Goal: Task Accomplishment & Management: Complete application form

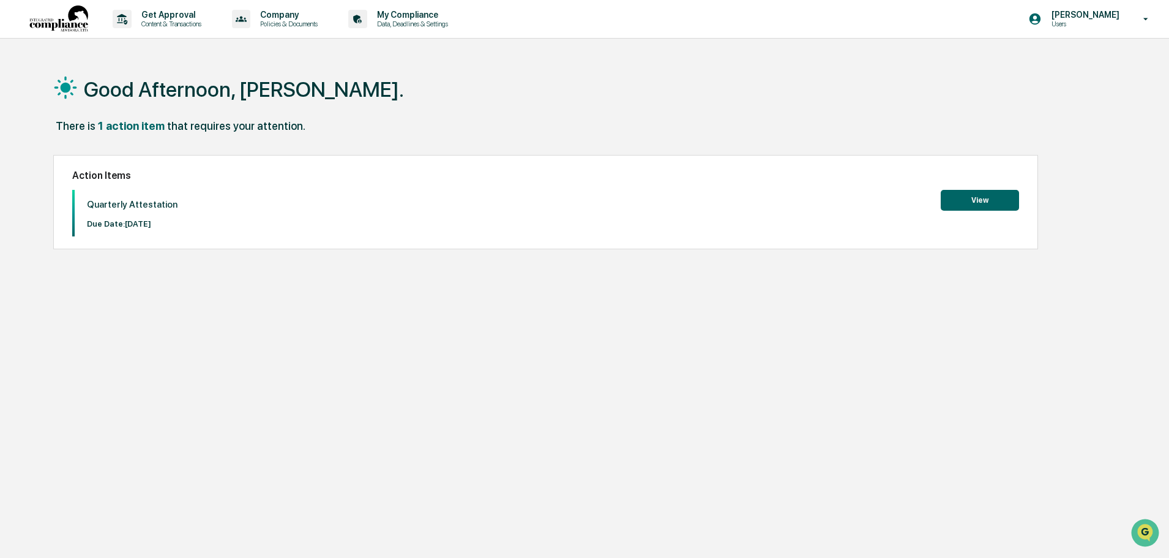
click at [988, 194] on button "View" at bounding box center [980, 200] width 78 height 21
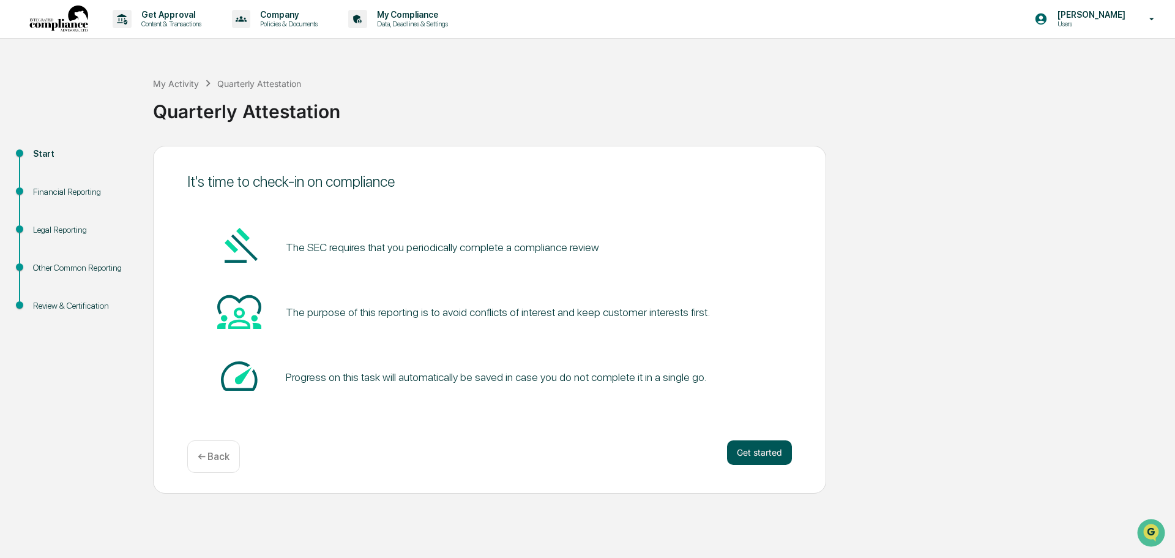
click at [775, 457] on button "Get started" at bounding box center [759, 452] width 65 height 24
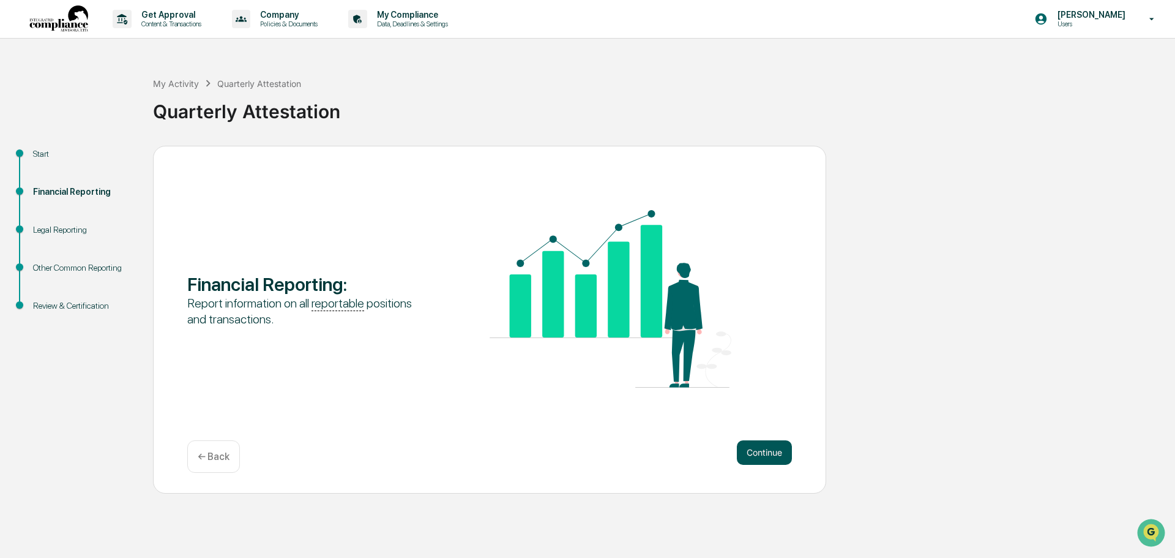
click at [766, 448] on button "Continue" at bounding box center [764, 452] width 55 height 24
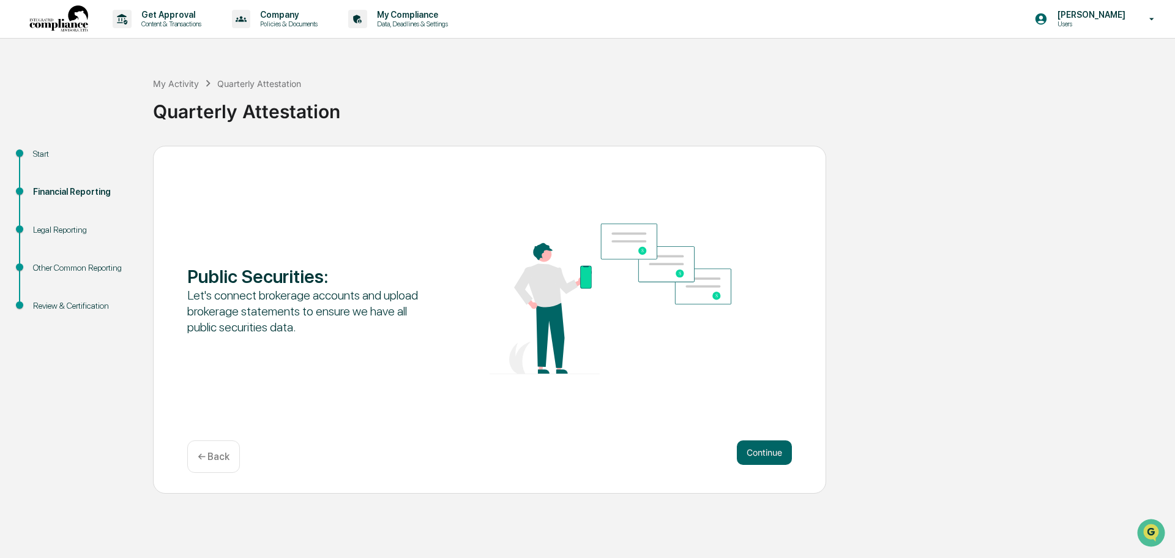
click at [766, 449] on button "Continue" at bounding box center [764, 452] width 55 height 24
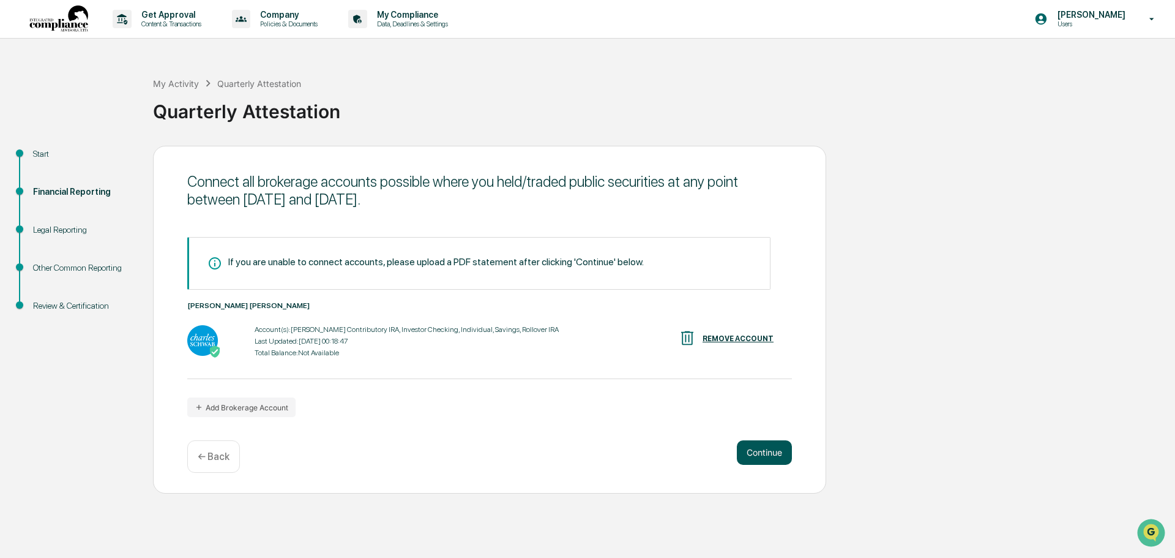
click at [767, 455] on button "Continue" at bounding box center [764, 452] width 55 height 24
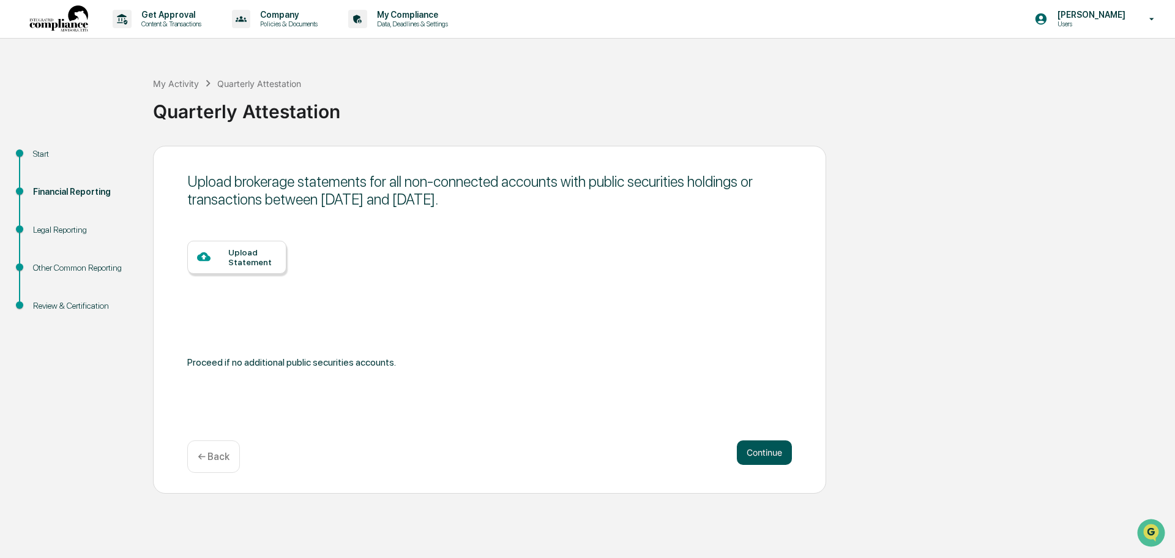
click at [767, 455] on button "Continue" at bounding box center [764, 452] width 55 height 24
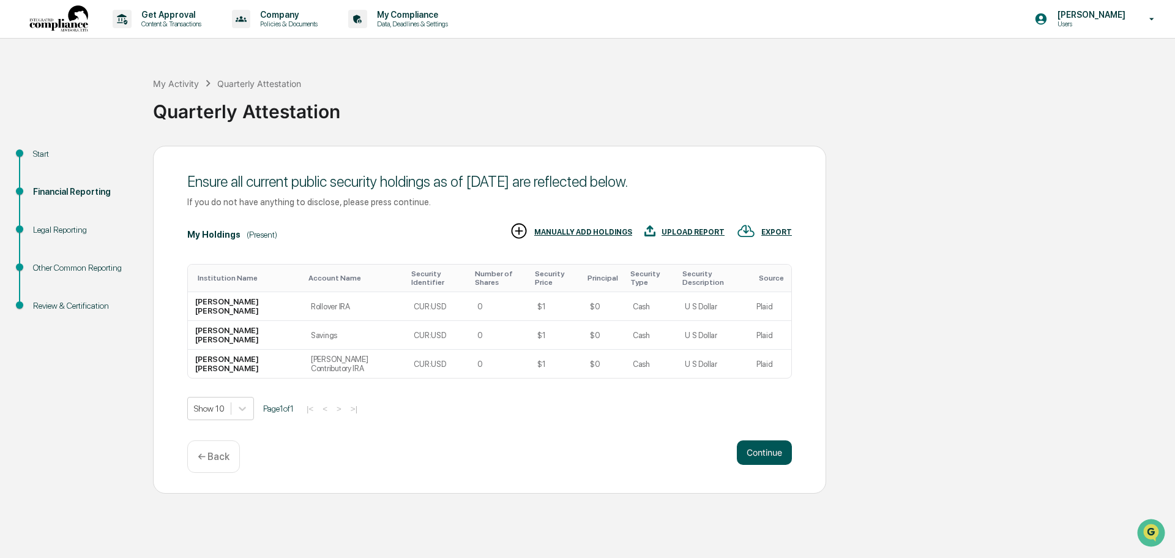
click at [761, 454] on button "Continue" at bounding box center [764, 452] width 55 height 24
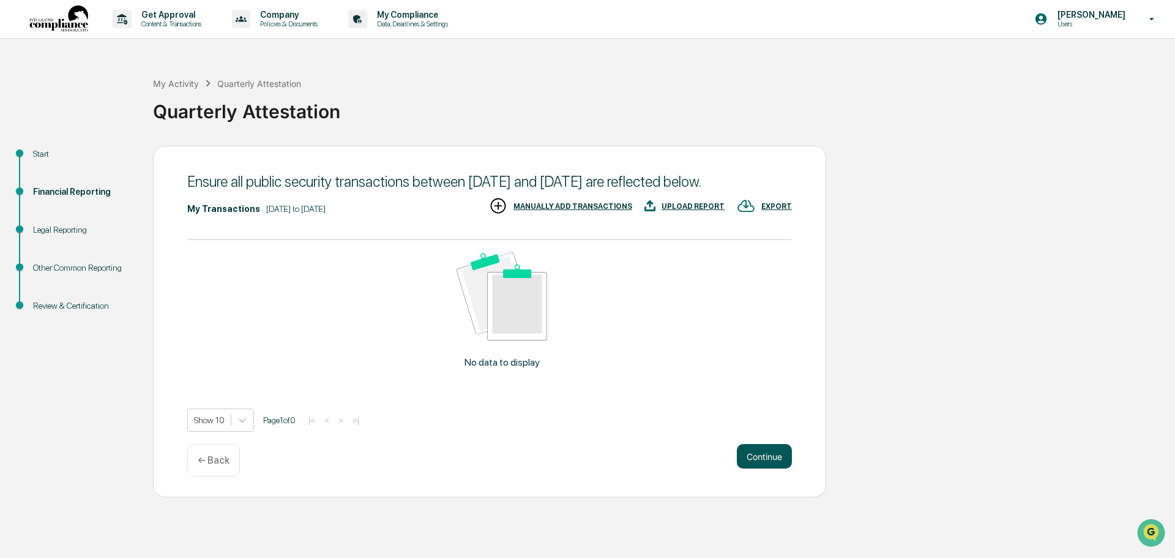
click at [779, 468] on button "Continue" at bounding box center [764, 456] width 55 height 24
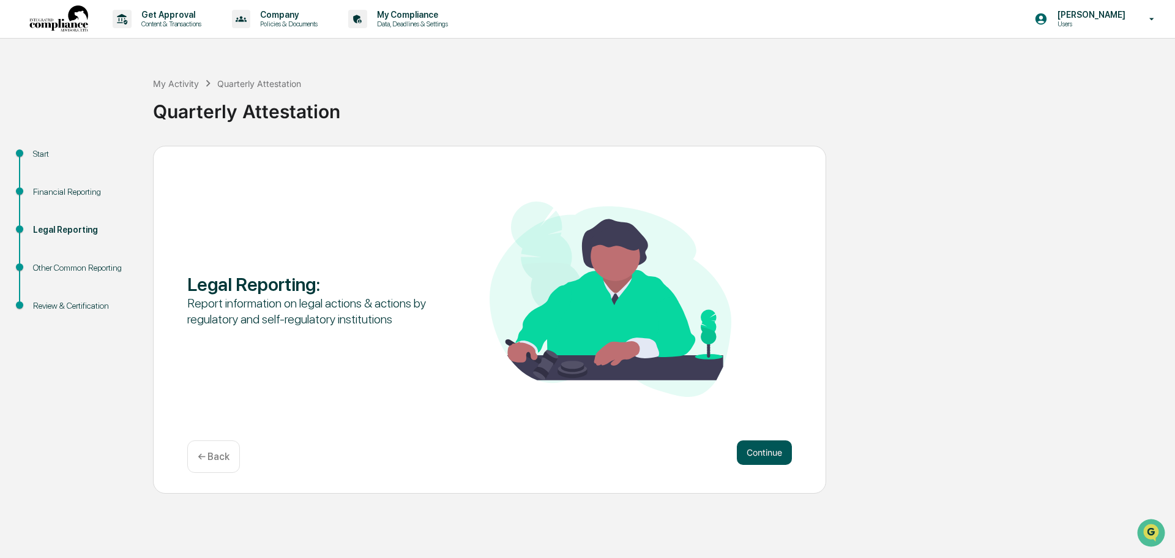
click at [760, 440] on button "Continue" at bounding box center [764, 452] width 55 height 24
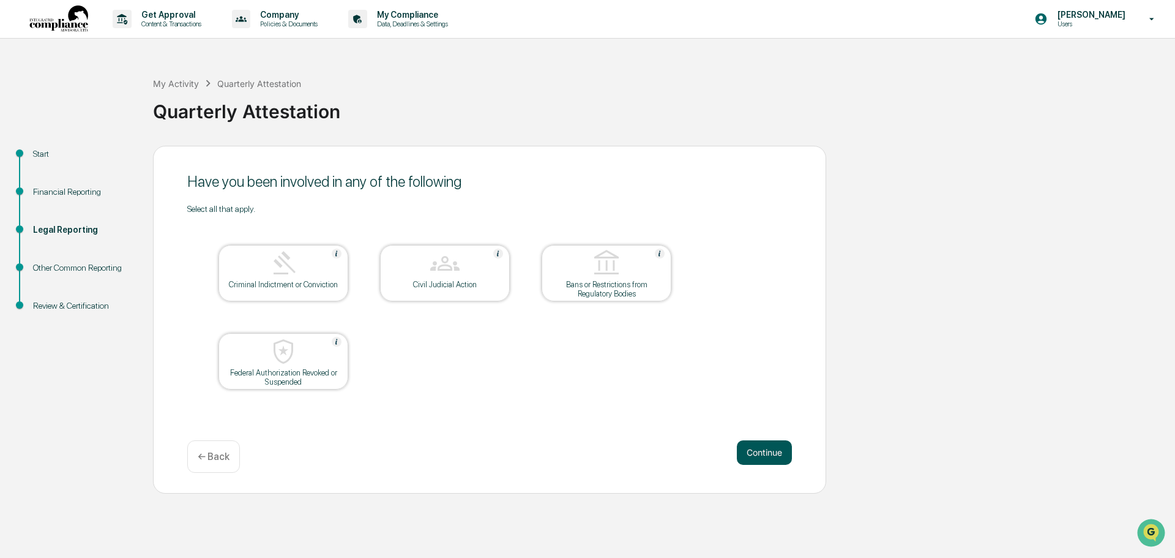
click at [764, 454] on button "Continue" at bounding box center [764, 452] width 55 height 24
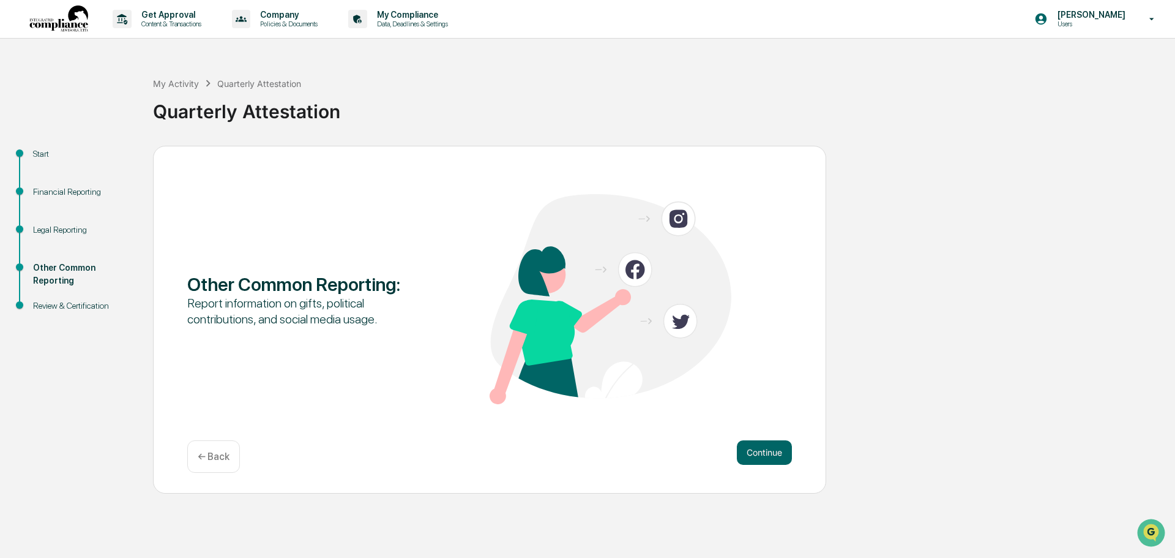
click at [764, 454] on button "Continue" at bounding box center [764, 452] width 55 height 24
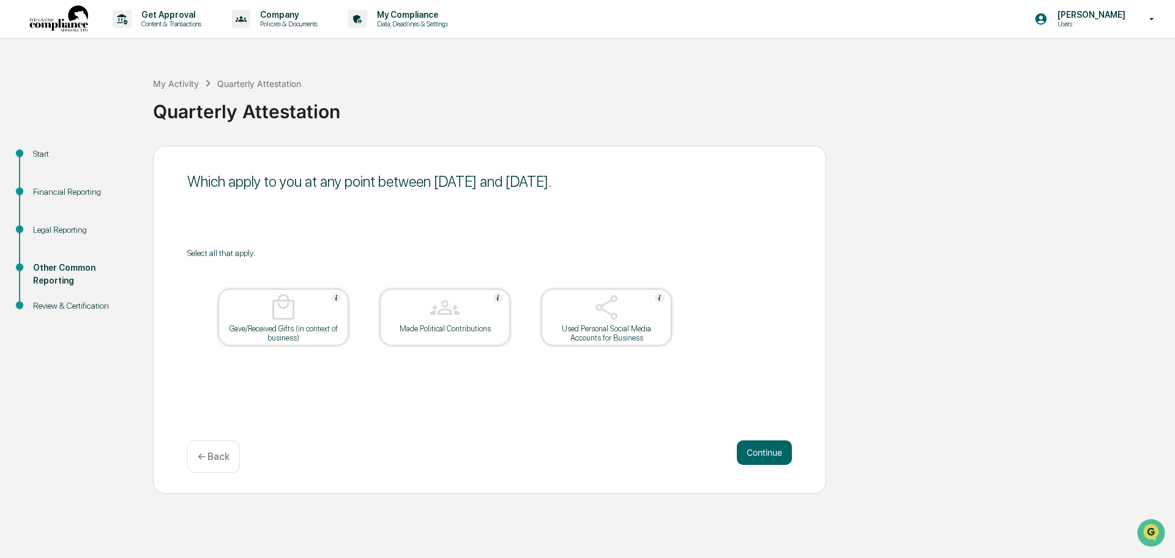
click at [764, 454] on button "Continue" at bounding box center [764, 452] width 55 height 24
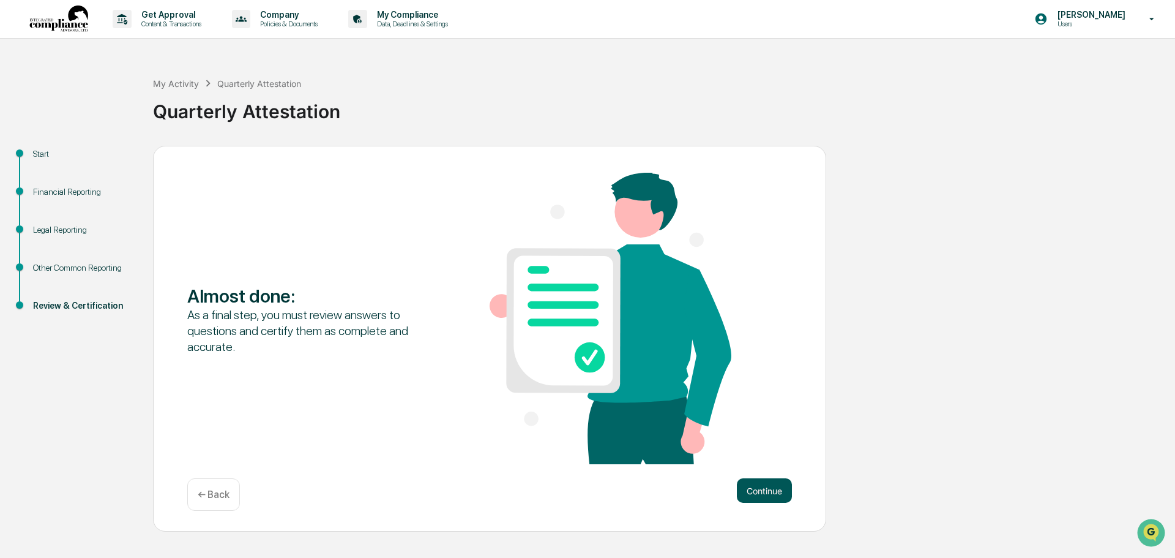
click at [781, 492] on button "Continue" at bounding box center [764, 490] width 55 height 24
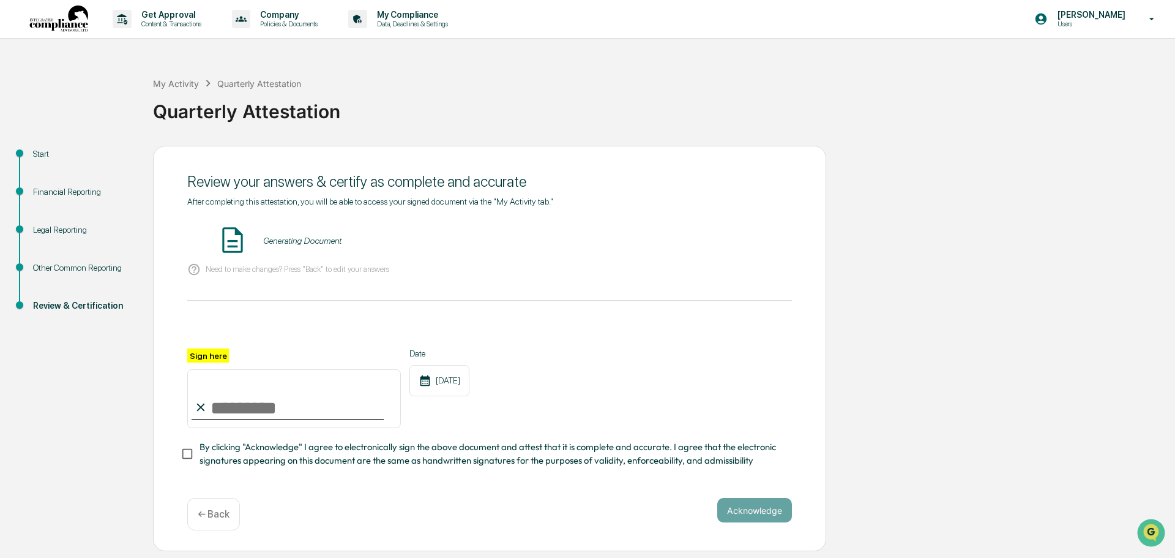
click at [238, 409] on input "Sign here" at bounding box center [294, 398] width 214 height 59
type input "**********"
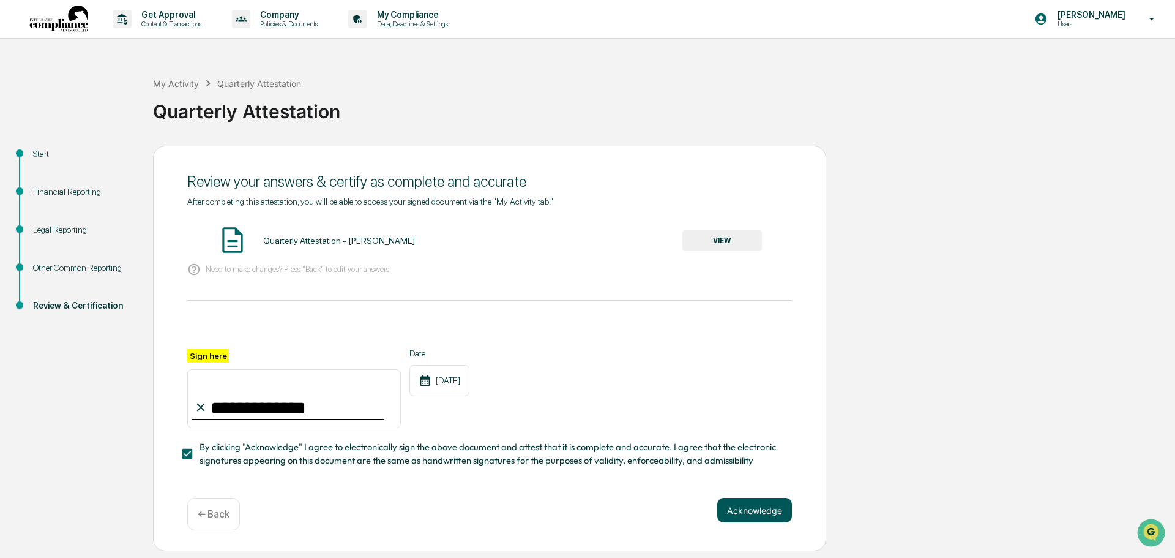
click at [752, 510] on button "Acknowledge" at bounding box center [754, 510] width 75 height 24
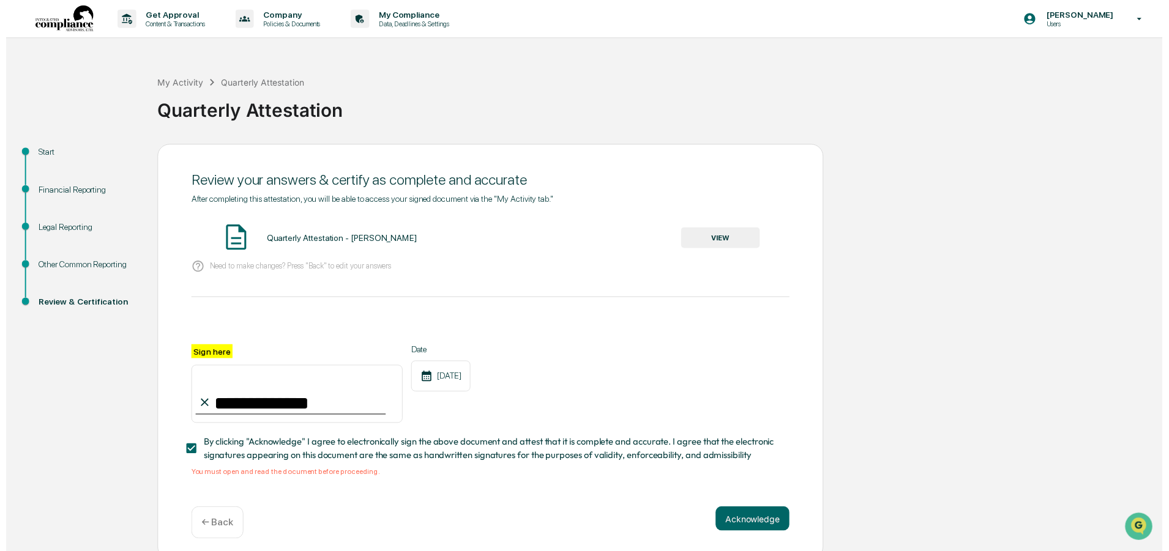
scroll to position [12, 0]
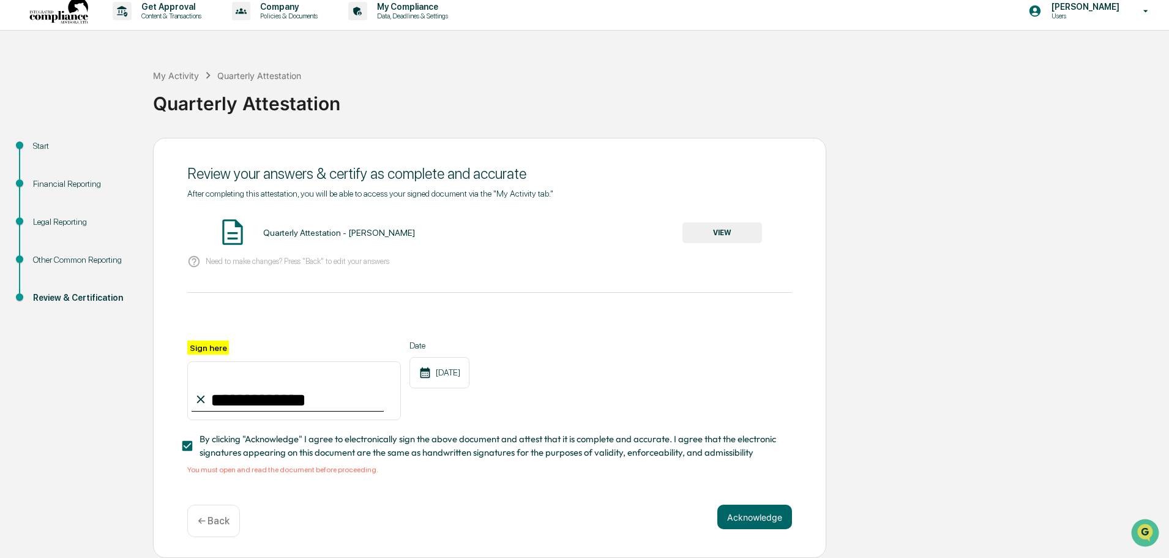
click at [738, 231] on button "VIEW" at bounding box center [722, 232] width 80 height 21
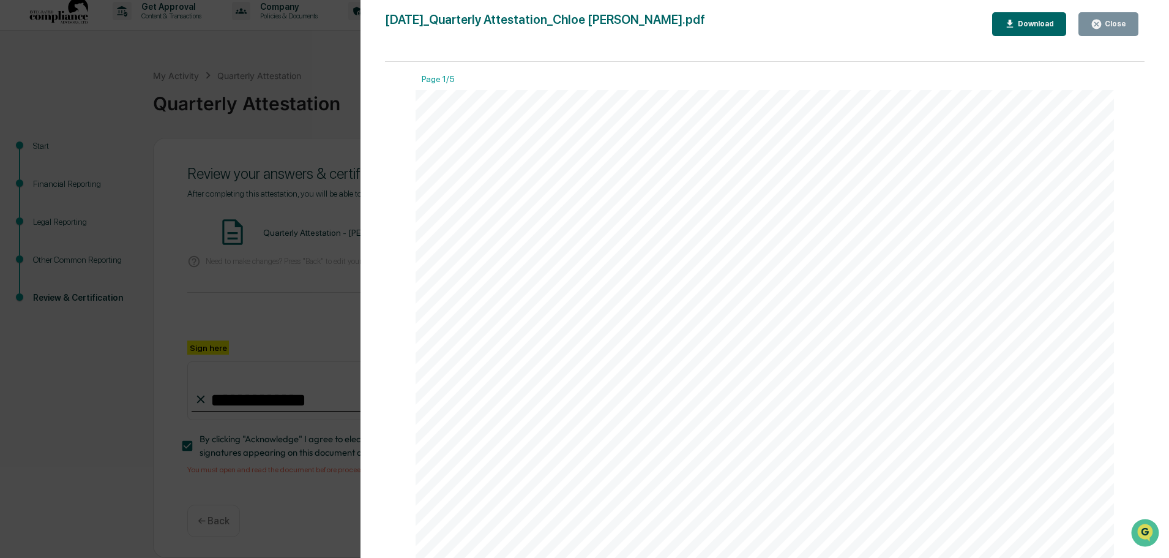
click at [1110, 23] on div "Close" at bounding box center [1114, 24] width 24 height 9
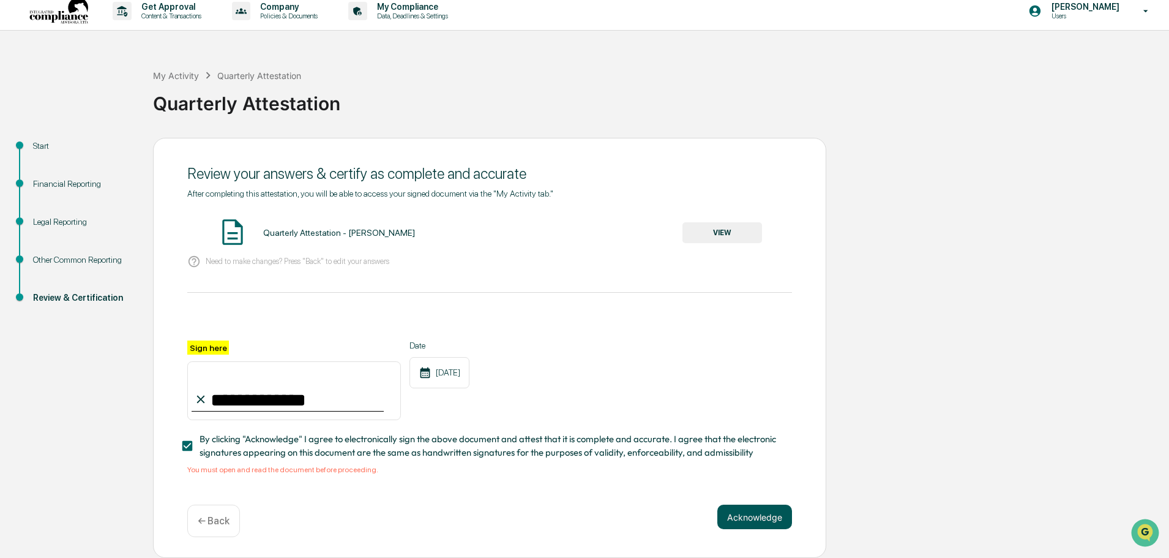
click at [774, 524] on button "Acknowledge" at bounding box center [754, 516] width 75 height 24
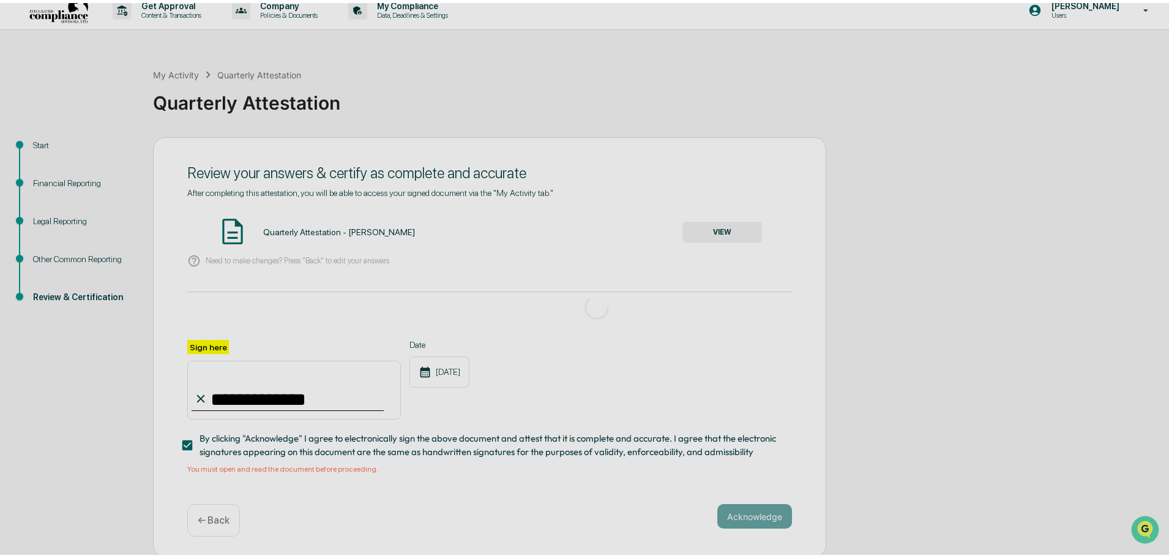
scroll to position [0, 0]
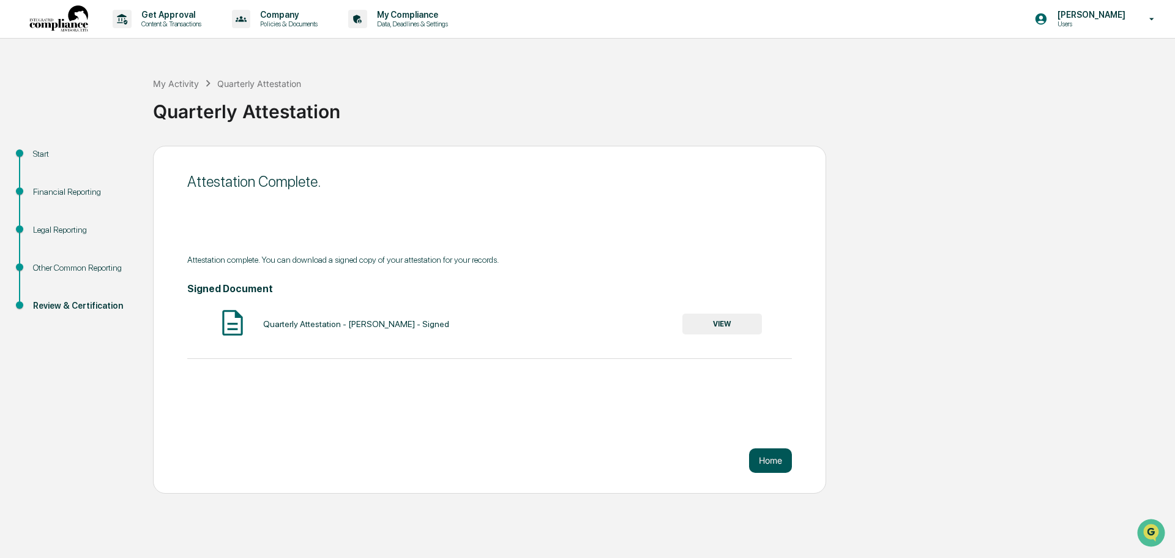
click at [767, 461] on button "Home" at bounding box center [770, 460] width 43 height 24
